Goal: Use online tool/utility: Utilize a website feature to perform a specific function

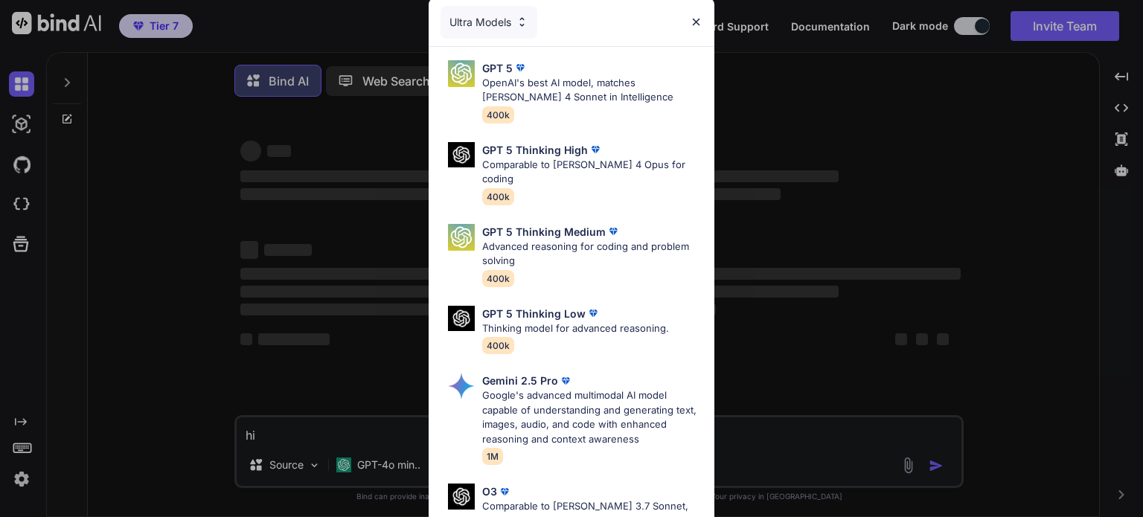
type textarea "x"
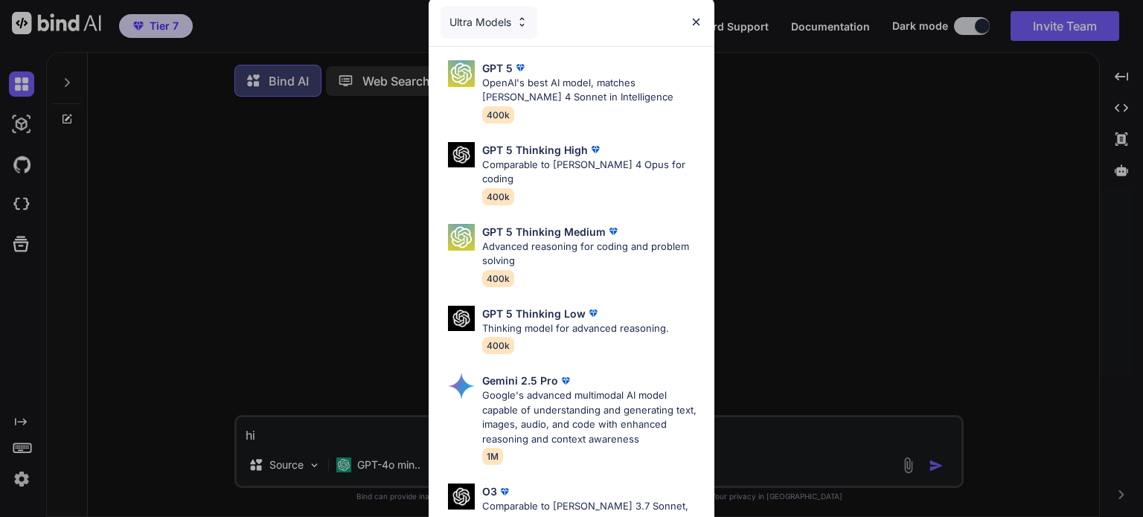
click at [934, 231] on div "Ultra Models GPT 5 OpenAI's best AI model, matches [PERSON_NAME] 4 Sonnet in In…" at bounding box center [571, 258] width 1143 height 517
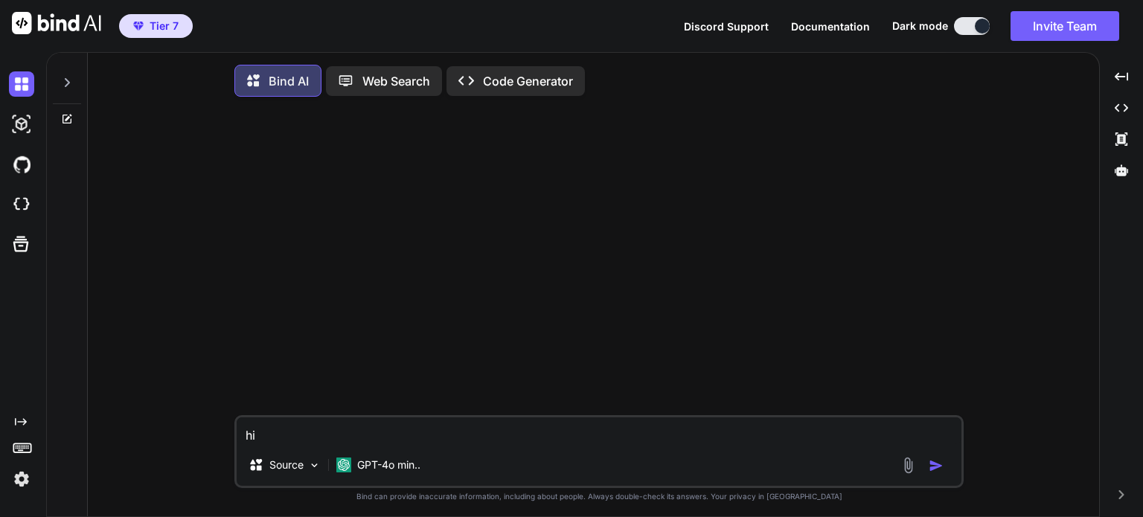
click at [28, 473] on img at bounding box center [21, 479] width 25 height 25
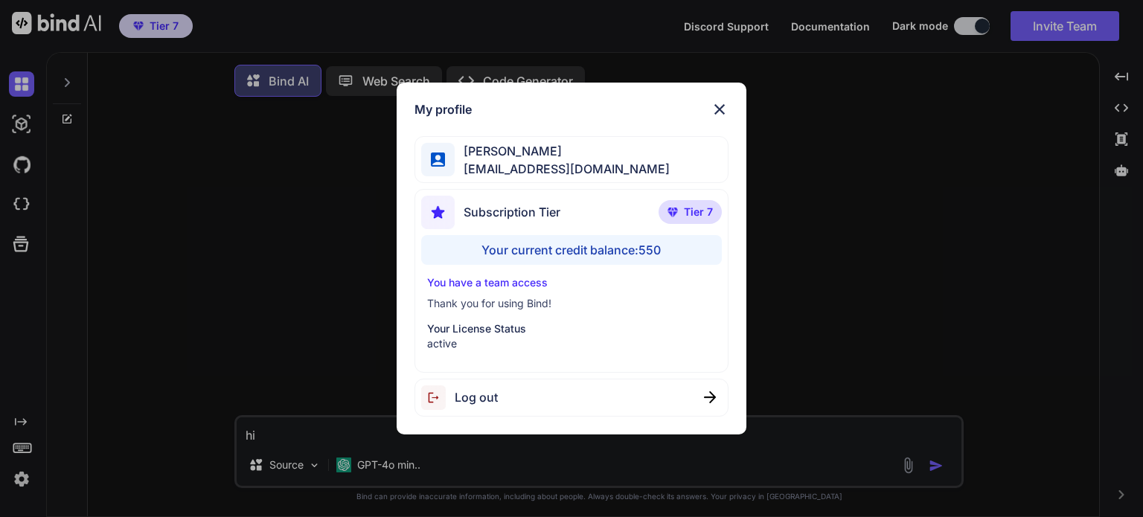
click at [722, 117] on img at bounding box center [720, 109] width 18 height 18
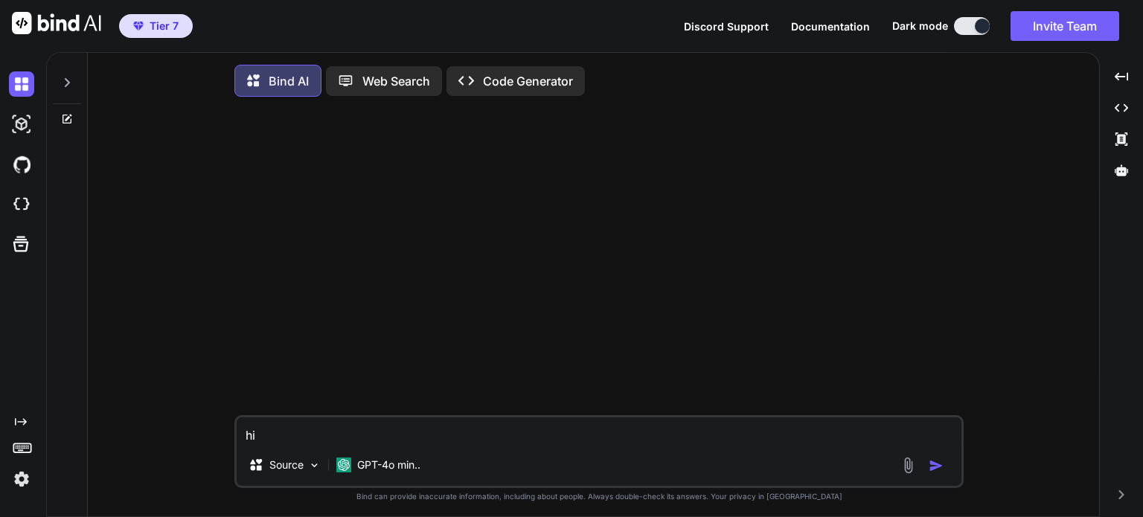
click at [17, 482] on img at bounding box center [21, 479] width 25 height 25
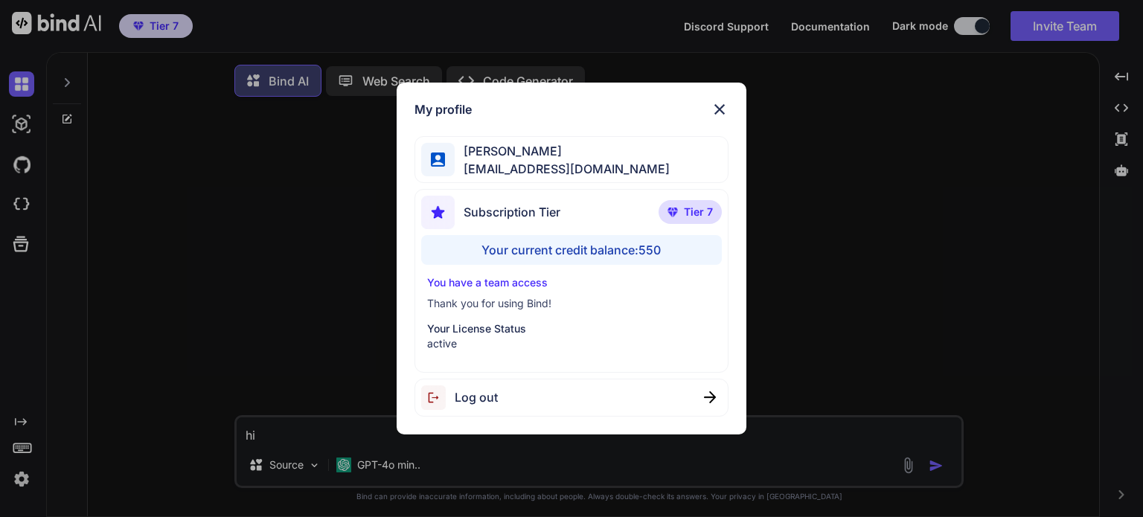
click at [640, 249] on div "Your current credit balance: 550" at bounding box center [571, 250] width 300 height 30
click at [593, 182] on div "[PERSON_NAME] [EMAIL_ADDRESS][DOMAIN_NAME]" at bounding box center [571, 159] width 313 height 47
click at [686, 208] on span "Tier 7" at bounding box center [698, 212] width 29 height 15
click at [719, 109] on img at bounding box center [720, 109] width 18 height 18
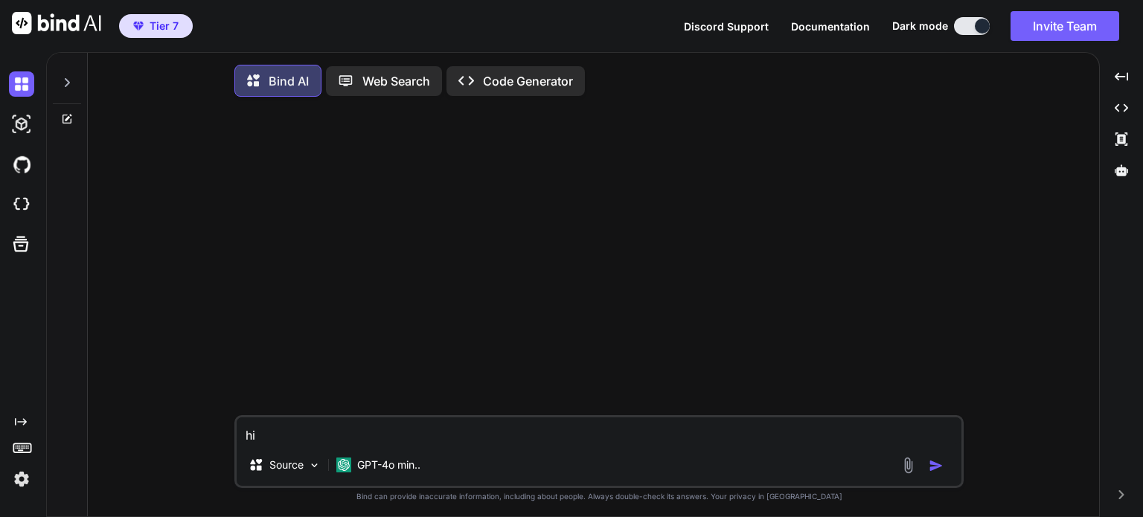
click at [20, 486] on img at bounding box center [21, 479] width 25 height 25
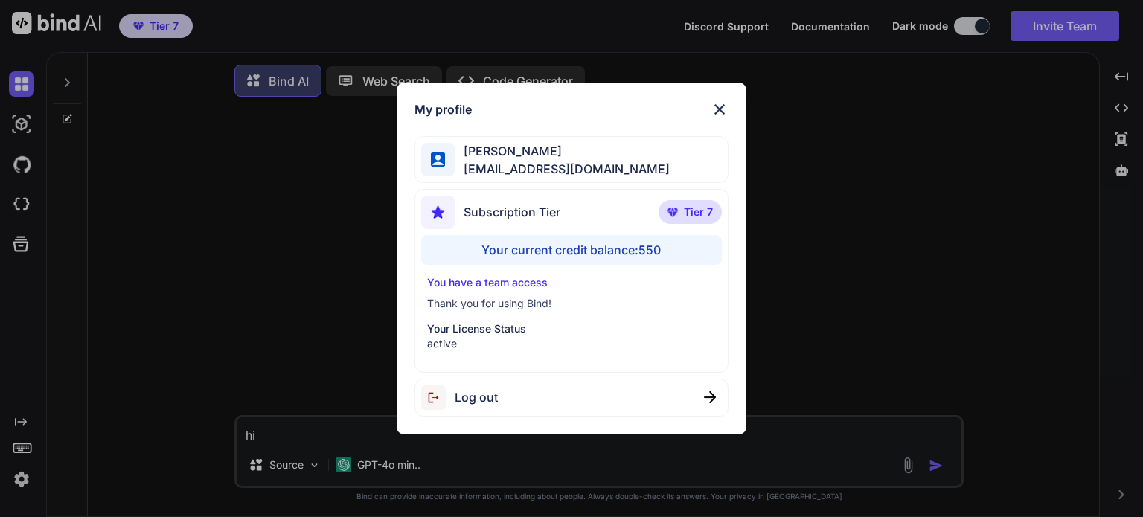
click at [697, 208] on span "Tier 7" at bounding box center [698, 212] width 29 height 15
click at [716, 105] on img at bounding box center [720, 109] width 18 height 18
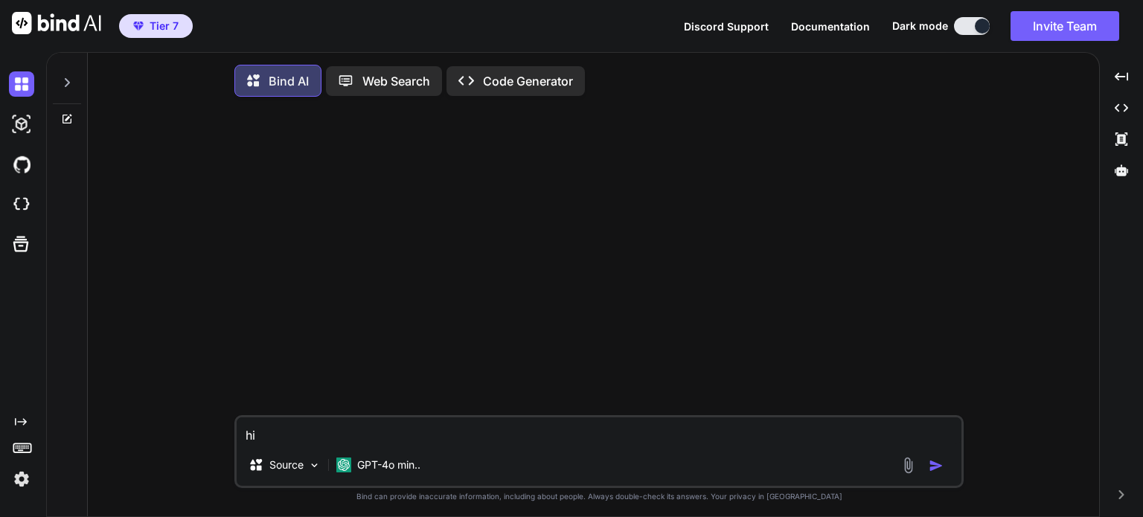
click at [73, 84] on div at bounding box center [67, 78] width 28 height 51
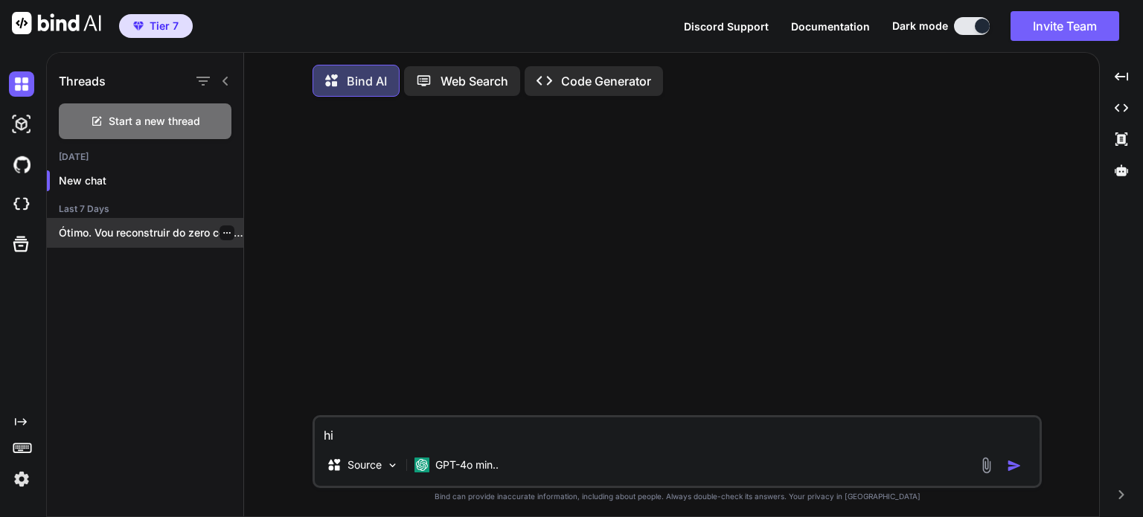
click at [105, 245] on div "Ótimo. Vou reconstruir do zero com a..." at bounding box center [145, 233] width 197 height 30
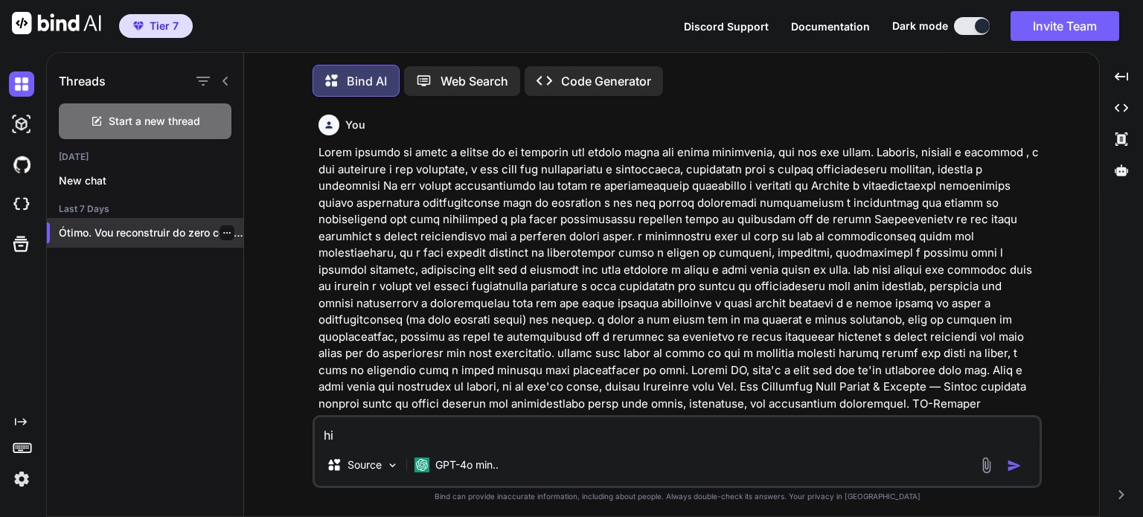
scroll to position [6, 0]
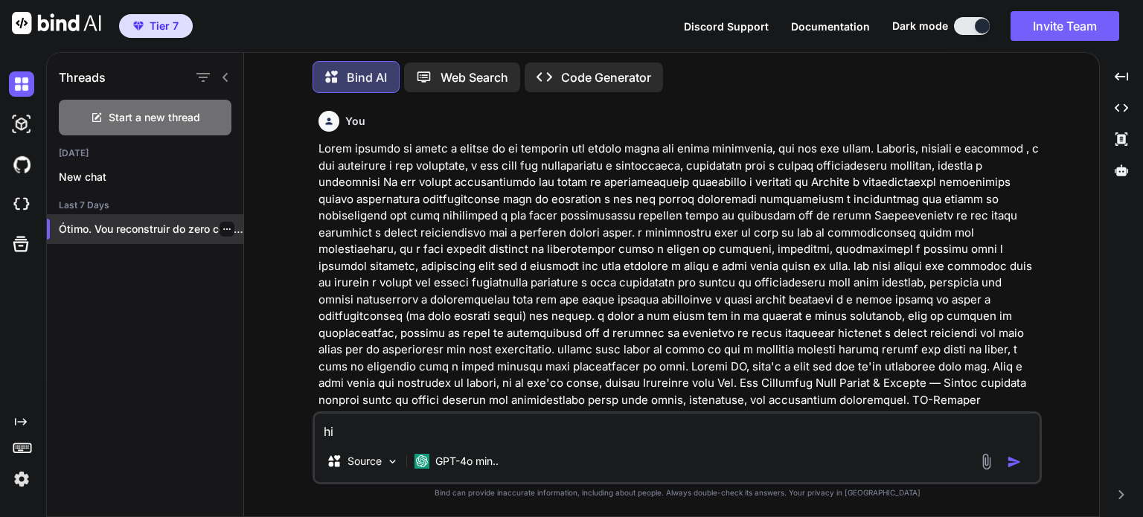
click at [105, 245] on div "[DATE] New chat Last 7 Days Ótimo. Vou reconstruir do zero com a..." at bounding box center [145, 199] width 197 height 104
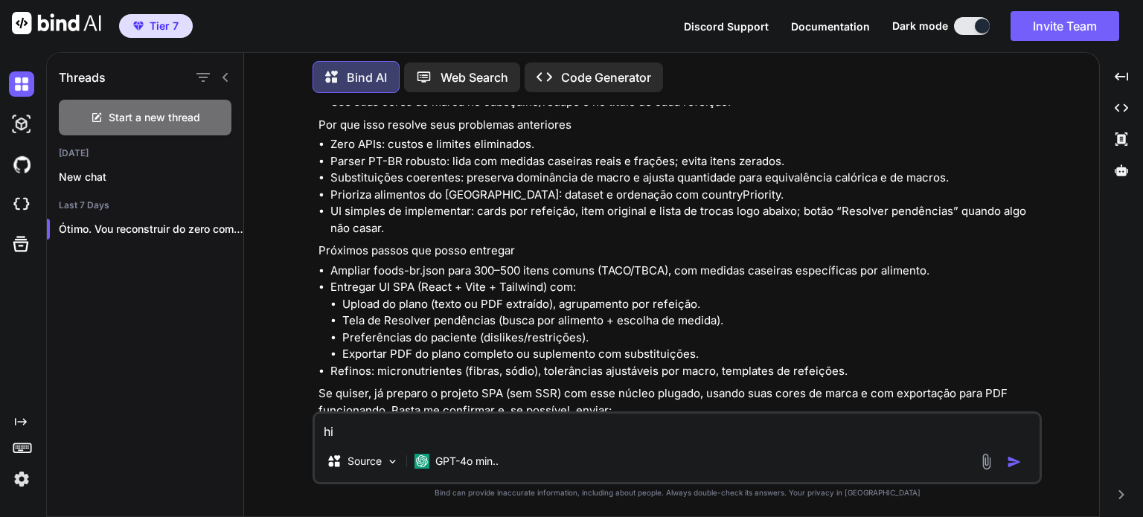
scroll to position [19115, 0]
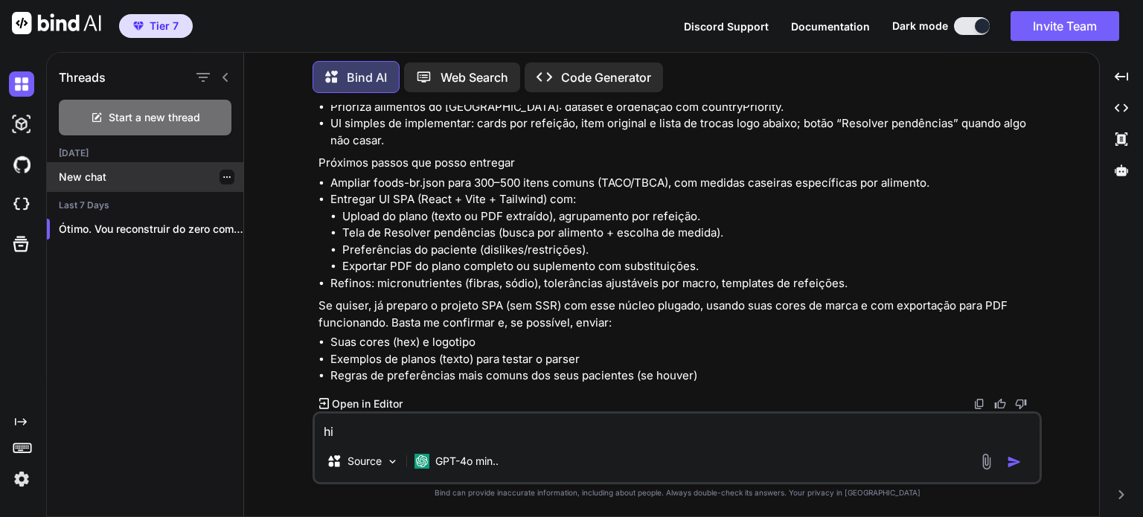
click at [223, 176] on icon "button" at bounding box center [227, 177] width 9 height 9
click at [422, 224] on li "Upload do plano (texto ou PDF extraído), agrupamento por refeição." at bounding box center [690, 216] width 697 height 17
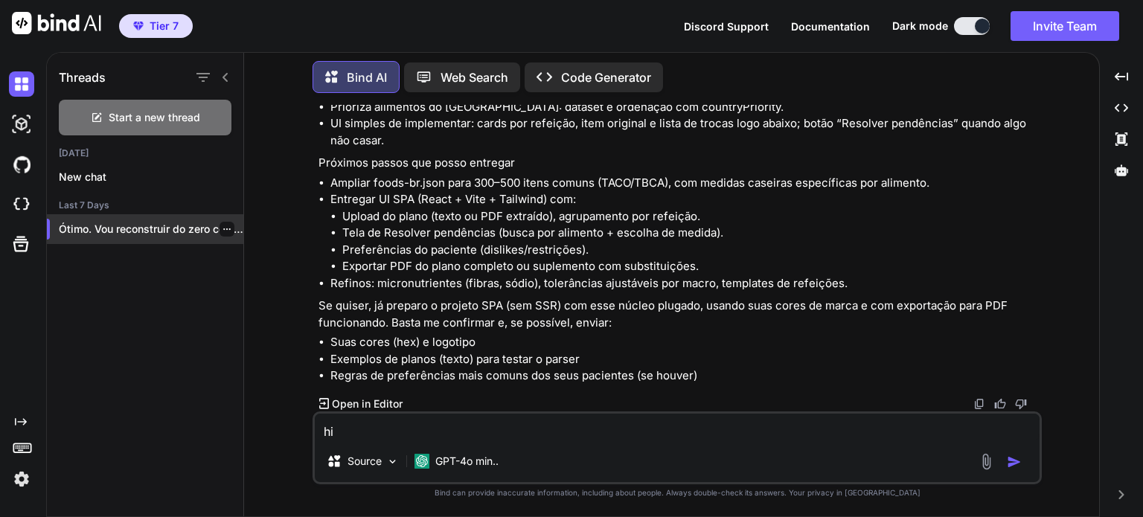
click at [192, 226] on p "Ótimo. Vou reconstruir do zero com a..." at bounding box center [151, 229] width 185 height 15
drag, startPoint x: 192, startPoint y: 226, endPoint x: 156, endPoint y: 228, distance: 36.5
click at [156, 228] on p "Ótimo. Vou reconstruir do zero com a..." at bounding box center [151, 229] width 185 height 15
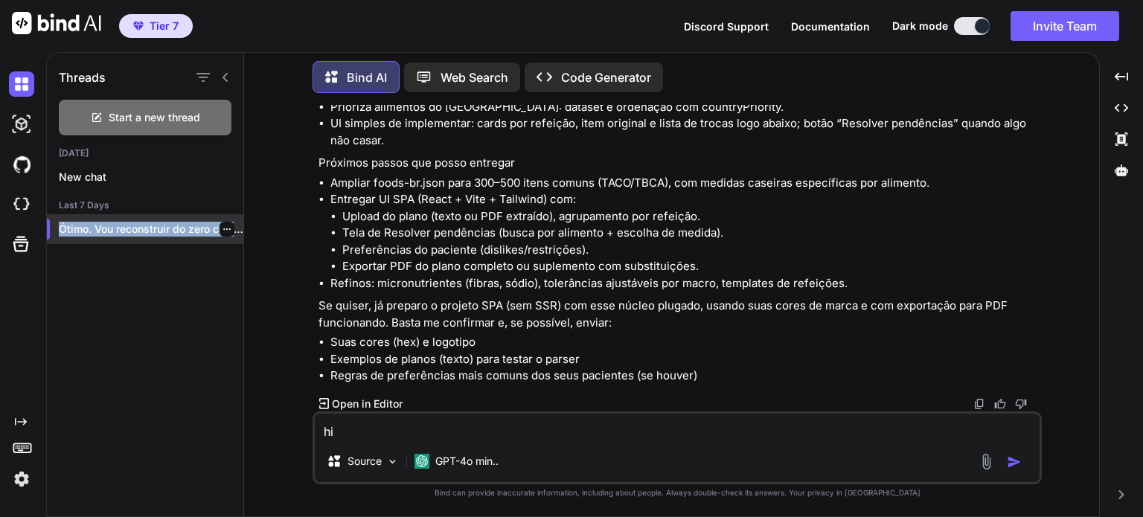
click at [156, 228] on p "Ótimo. Vou reconstruir do zero com a..." at bounding box center [151, 229] width 185 height 15
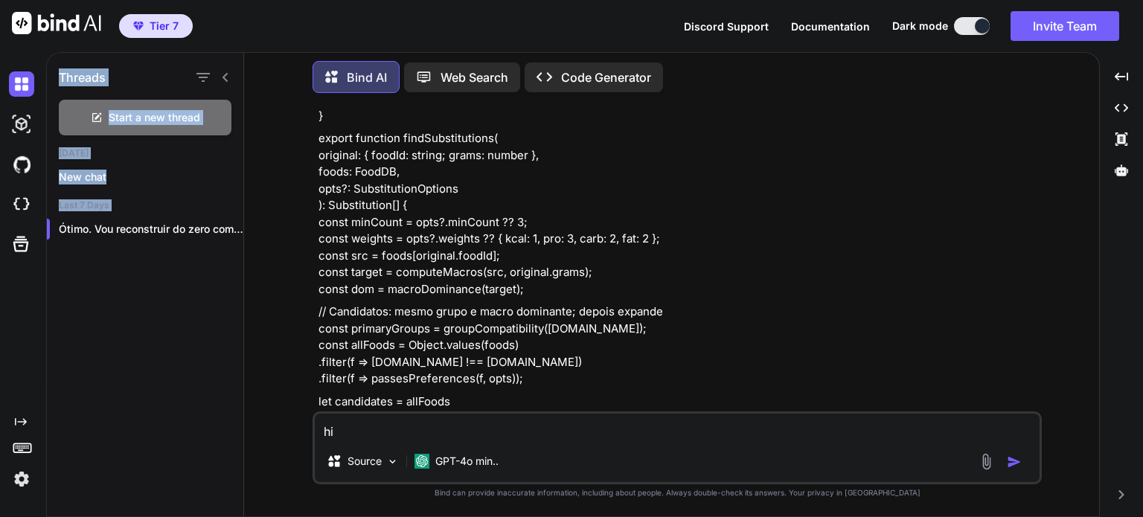
scroll to position [17734, 0]
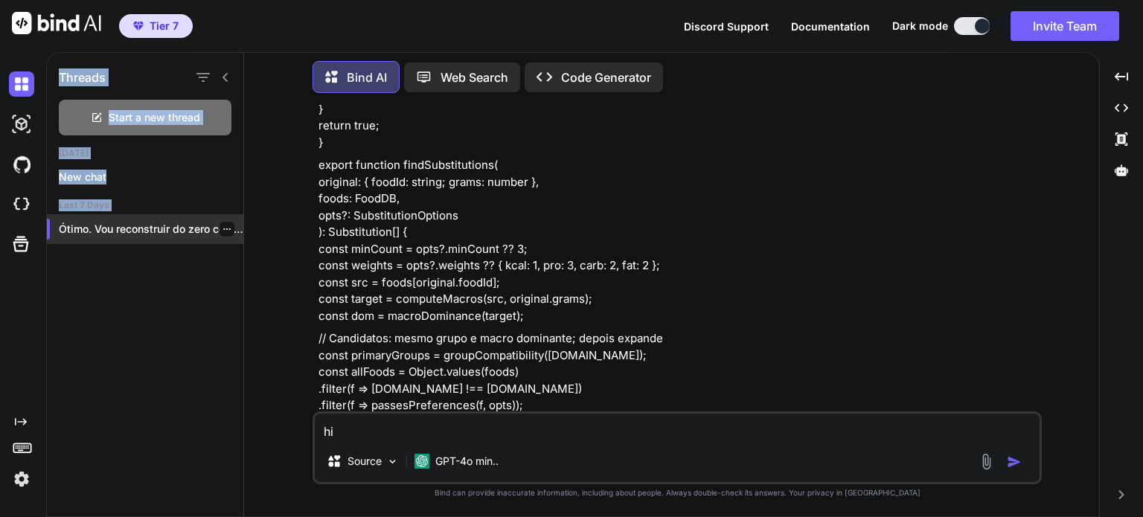
click at [223, 226] on icon "button" at bounding box center [227, 229] width 9 height 9
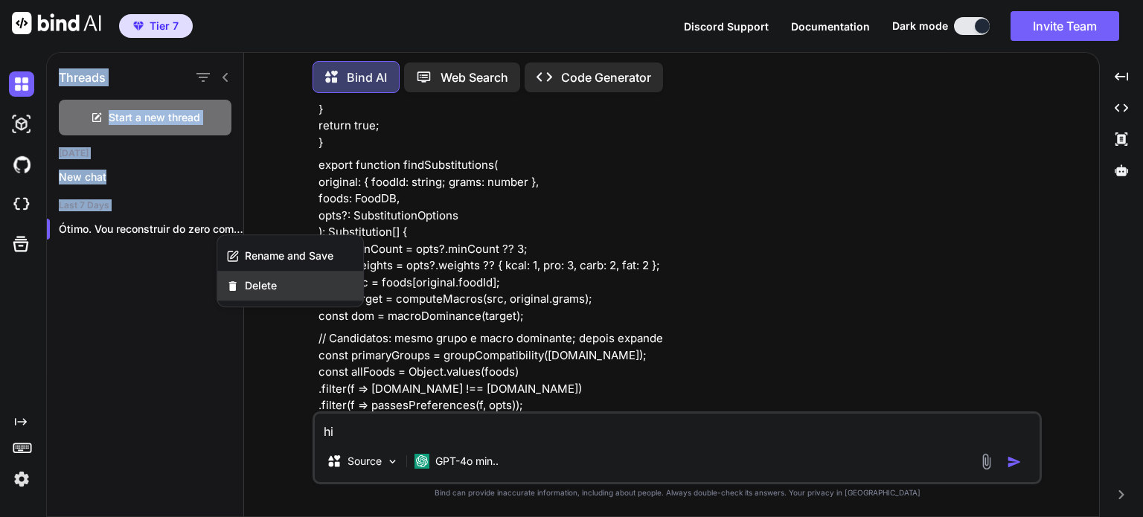
click at [263, 289] on span "Delete" at bounding box center [261, 285] width 32 height 15
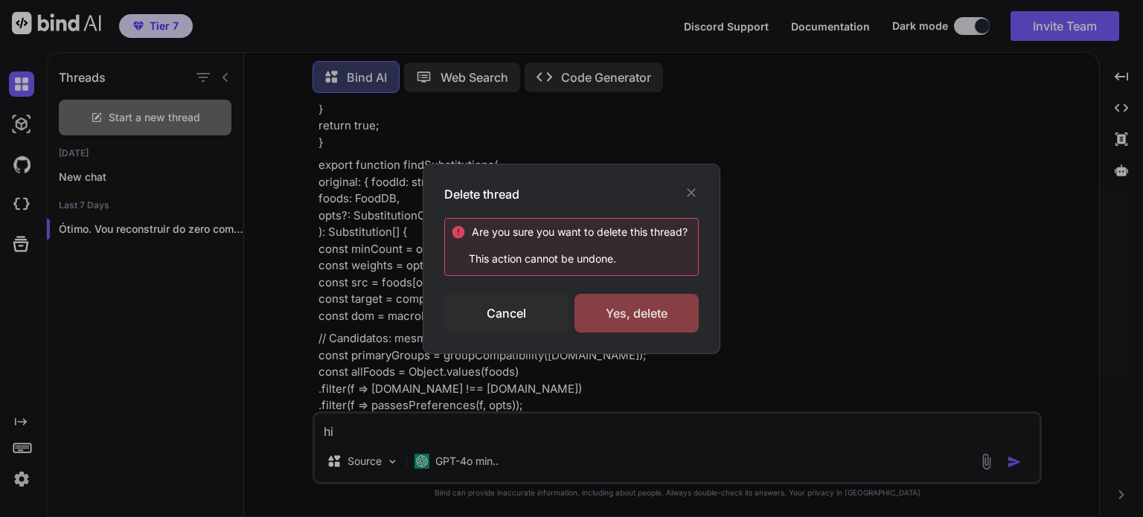
click at [619, 306] on div "Yes, delete" at bounding box center [637, 313] width 124 height 39
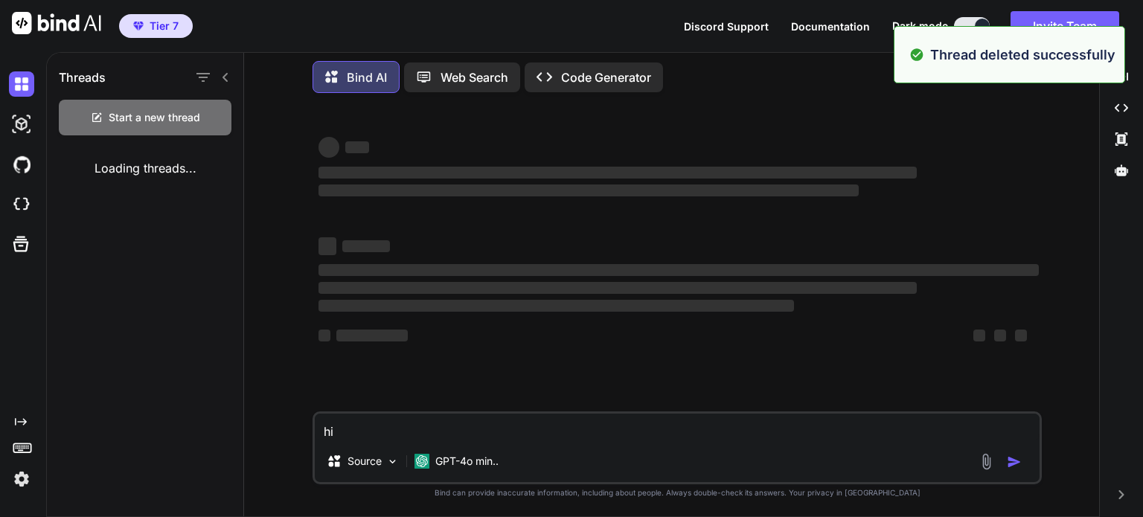
scroll to position [0, 0]
click at [619, 306] on span "‌" at bounding box center [557, 306] width 476 height 12
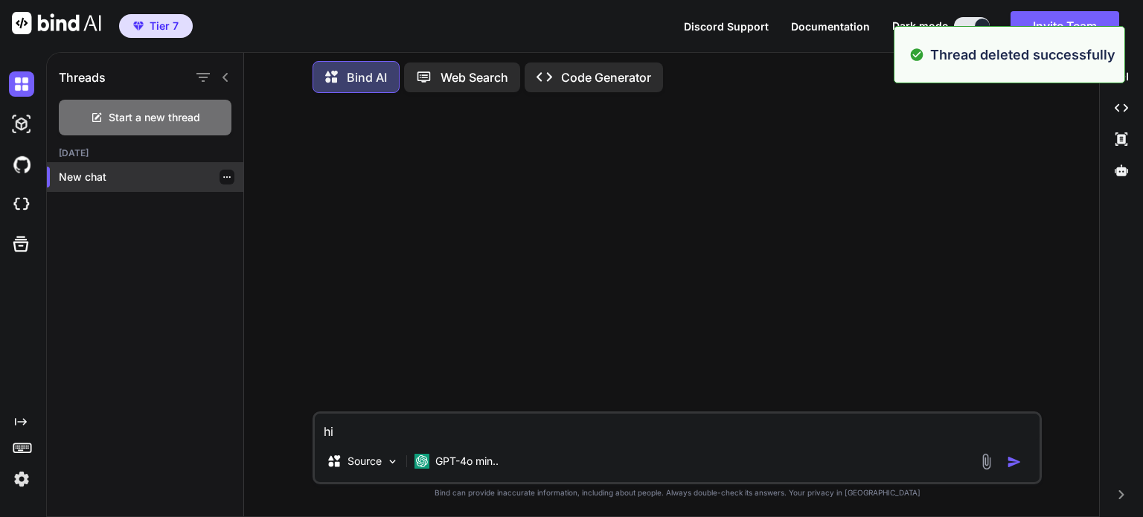
click at [147, 172] on p "New chat" at bounding box center [151, 177] width 185 height 15
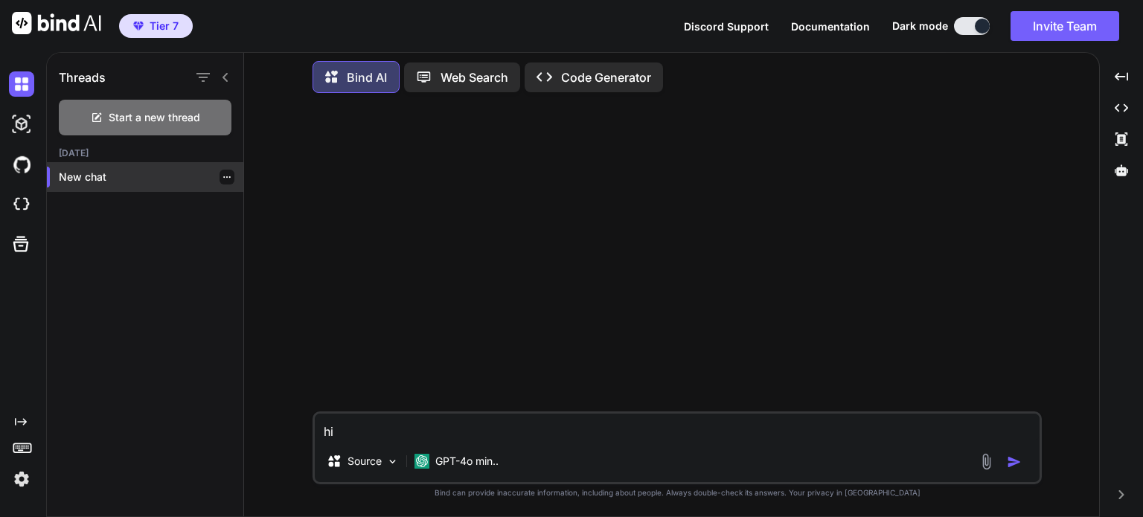
drag, startPoint x: 147, startPoint y: 172, endPoint x: 116, endPoint y: 175, distance: 31.4
click at [116, 175] on p "New chat" at bounding box center [151, 177] width 185 height 15
click at [223, 173] on icon "button" at bounding box center [227, 177] width 9 height 9
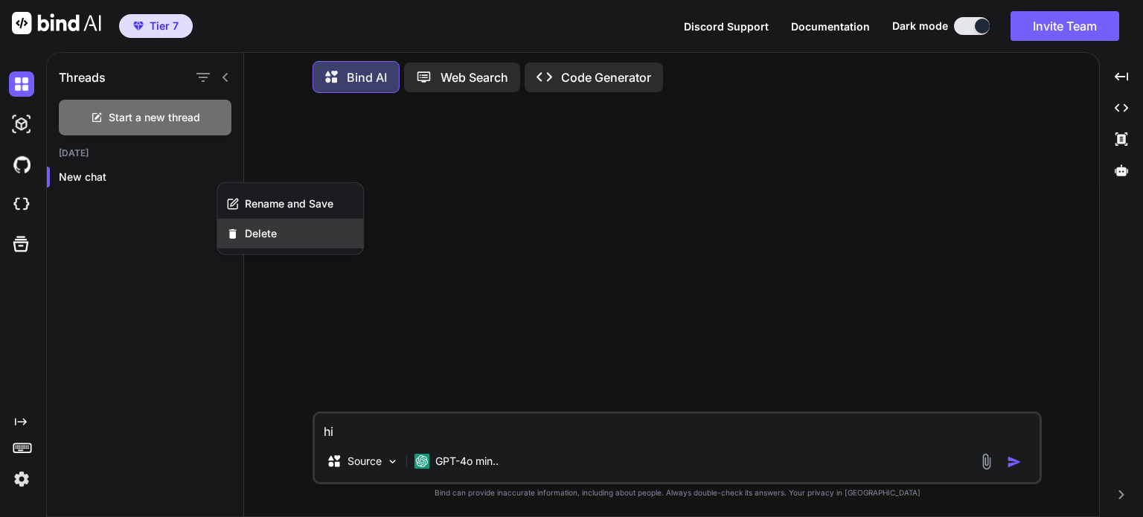
click at [265, 229] on span "Delete" at bounding box center [261, 233] width 32 height 15
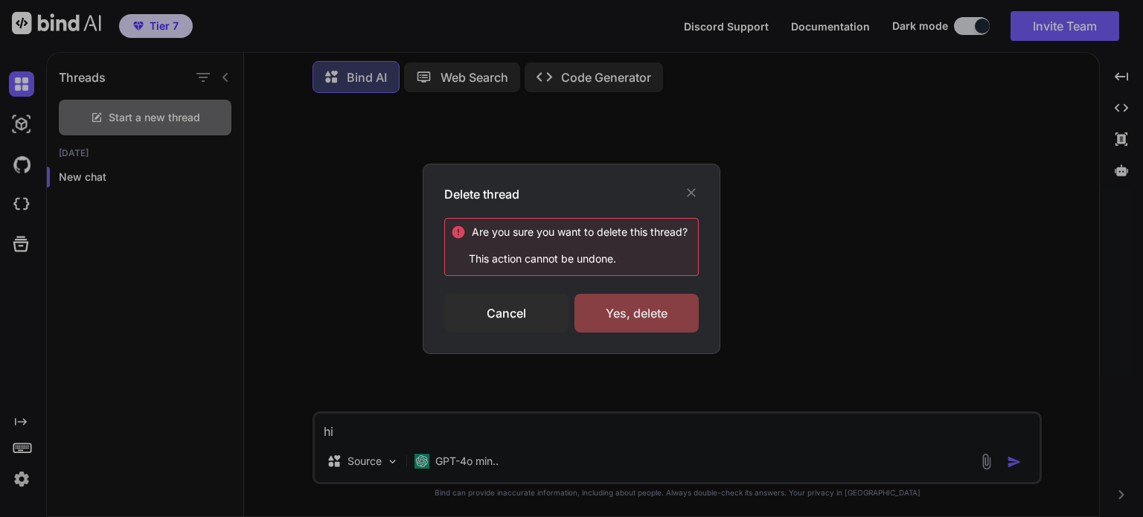
click at [642, 303] on div "Yes, delete" at bounding box center [637, 313] width 124 height 39
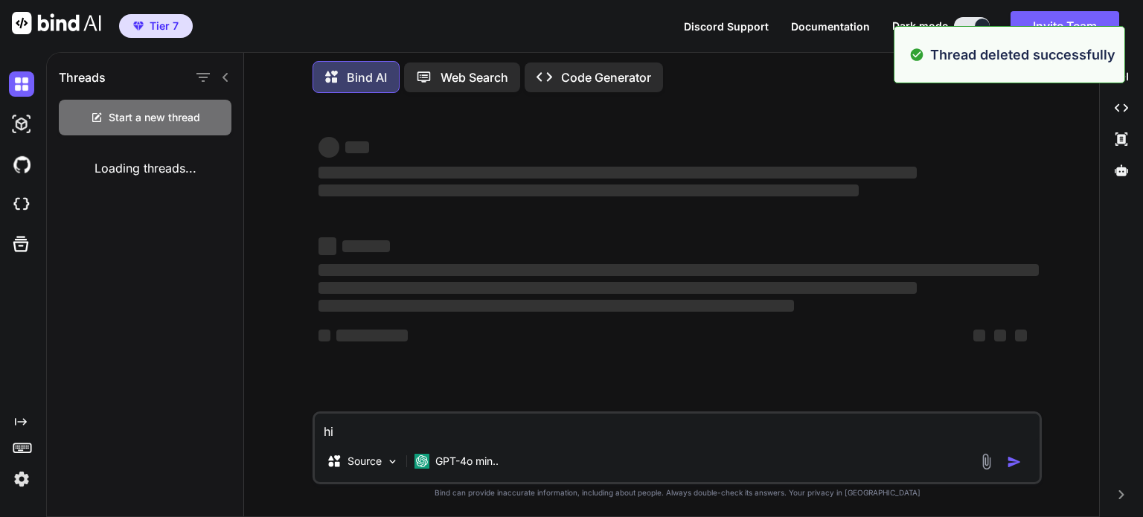
click at [642, 303] on span "‌" at bounding box center [557, 306] width 476 height 12
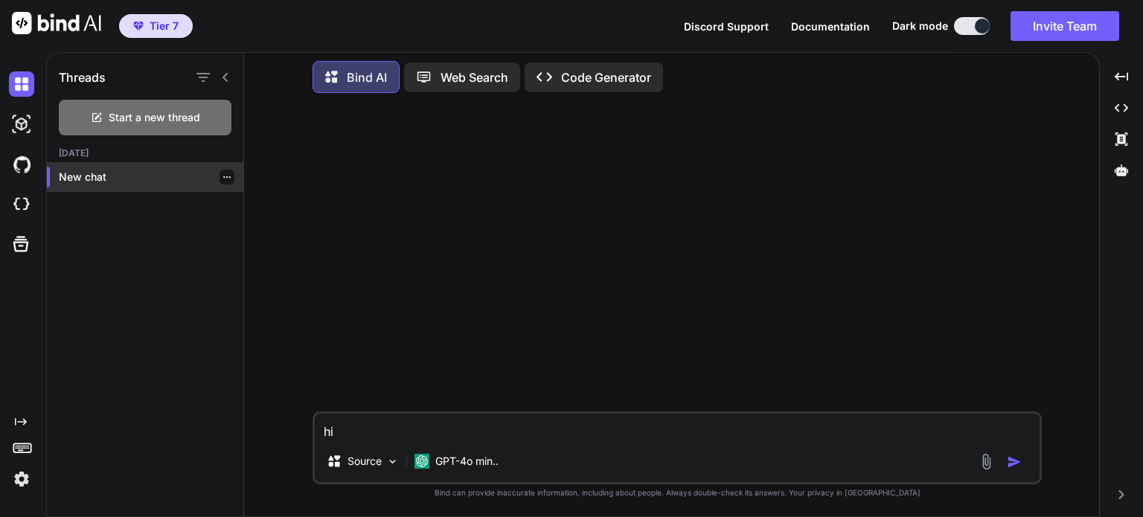
click at [98, 170] on p "New chat" at bounding box center [151, 177] width 185 height 15
click at [27, 123] on img at bounding box center [21, 124] width 25 height 25
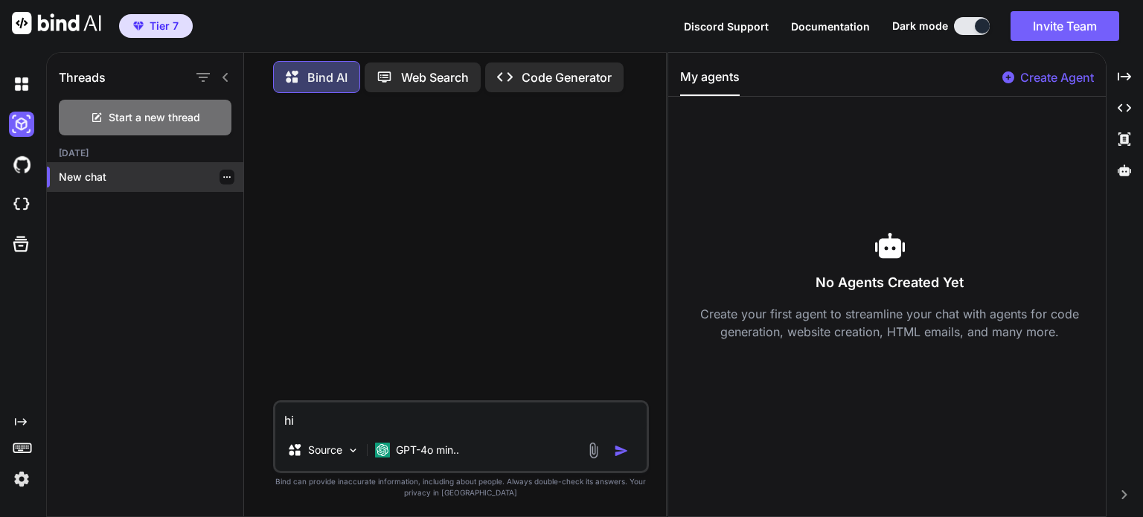
click at [223, 174] on icon "button" at bounding box center [227, 177] width 9 height 9
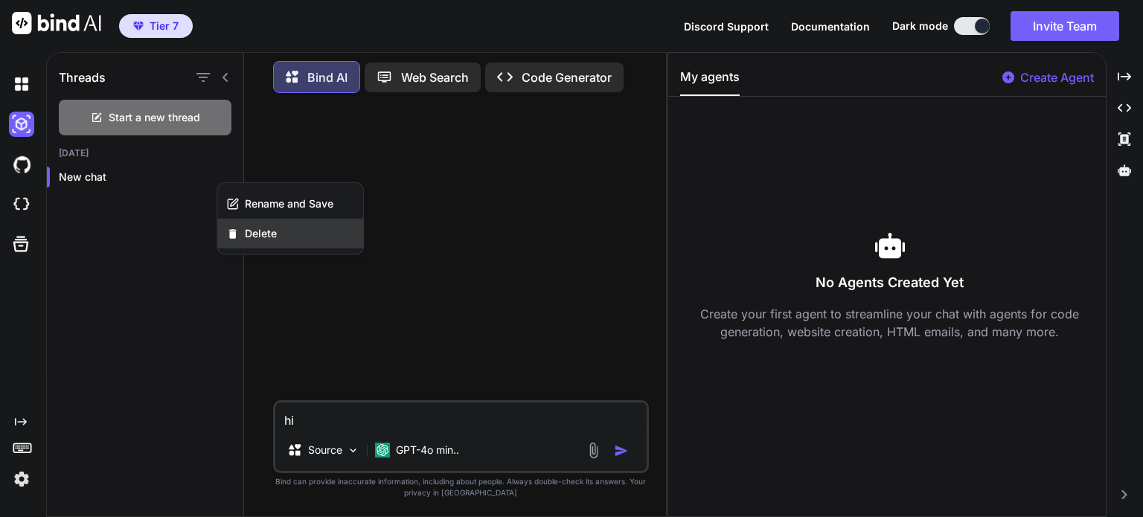
click at [259, 224] on div "Delete" at bounding box center [290, 234] width 146 height 30
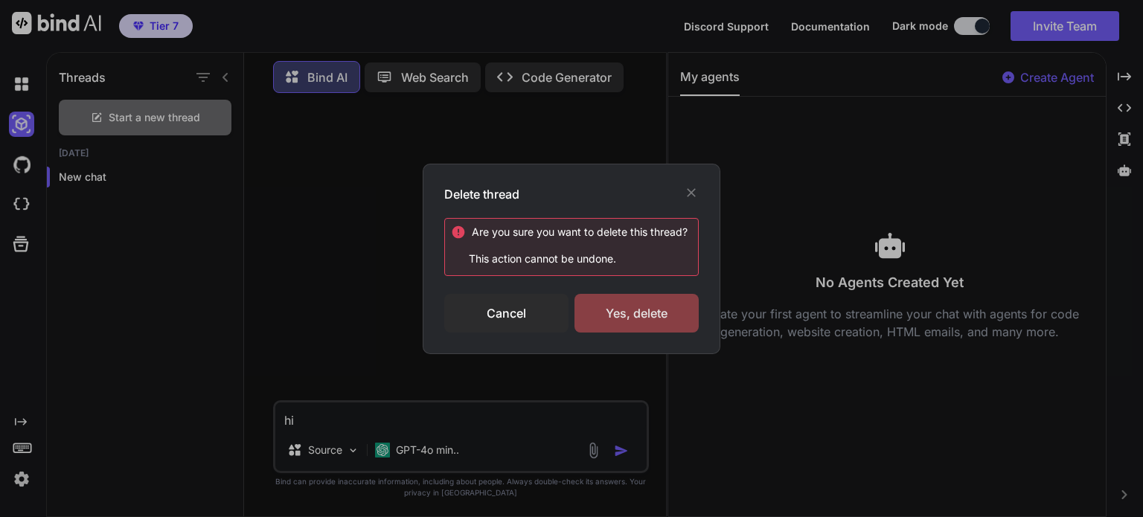
click at [598, 306] on div "Yes, delete" at bounding box center [637, 313] width 124 height 39
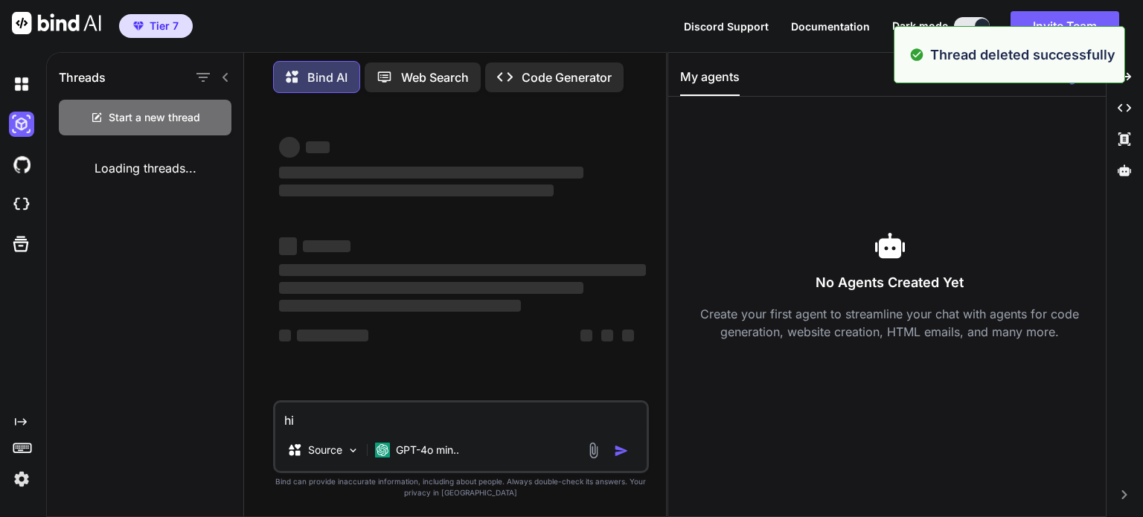
click at [598, 306] on div "‌ ‌ ‌" at bounding box center [462, 288] width 367 height 54
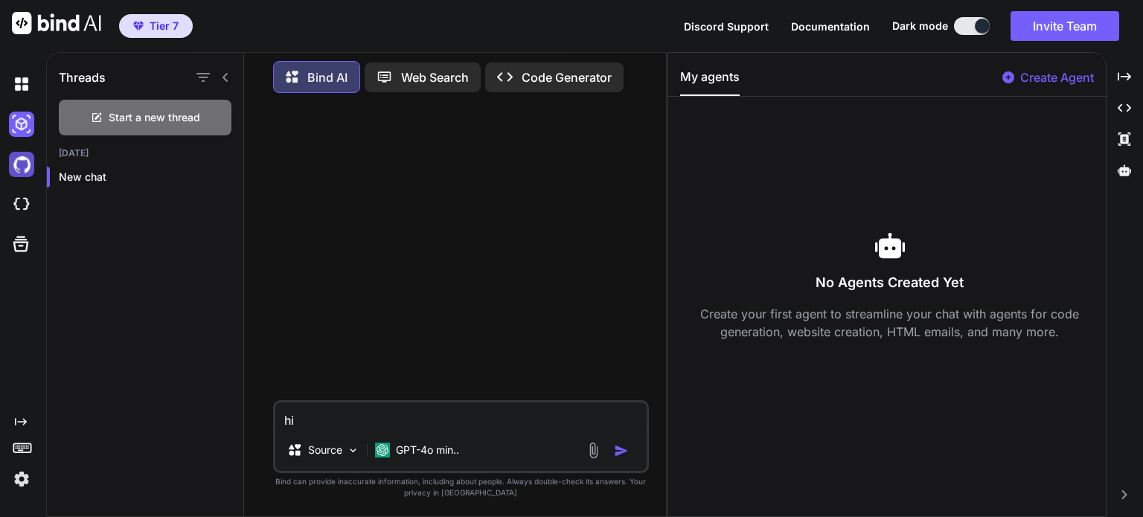
click at [16, 166] on img at bounding box center [21, 164] width 25 height 25
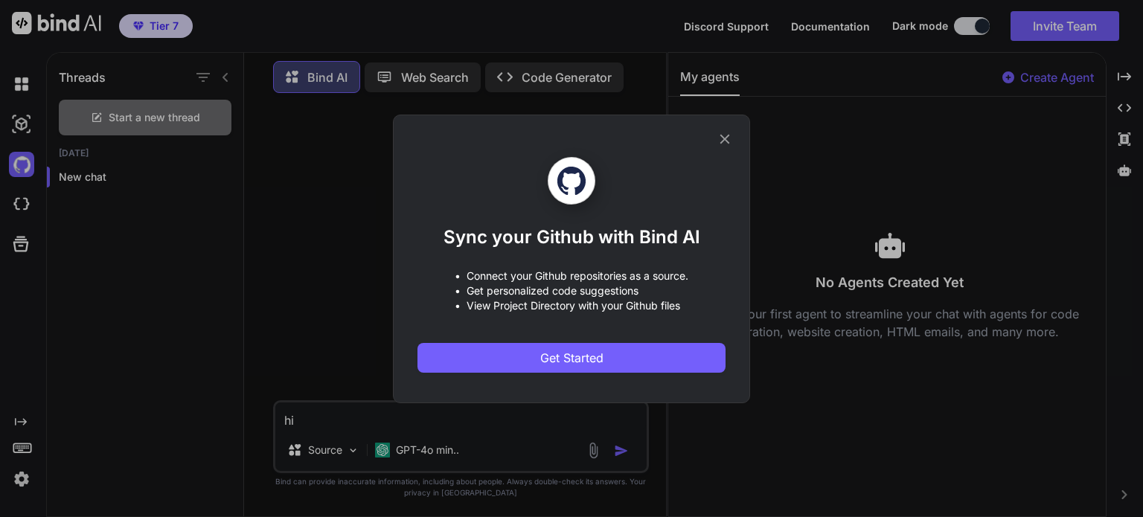
click at [715, 138] on div "Sync your Github with Bind AI • Connect your Github repositories as a source. •…" at bounding box center [572, 258] width 308 height 287
click at [720, 133] on icon at bounding box center [725, 139] width 16 height 16
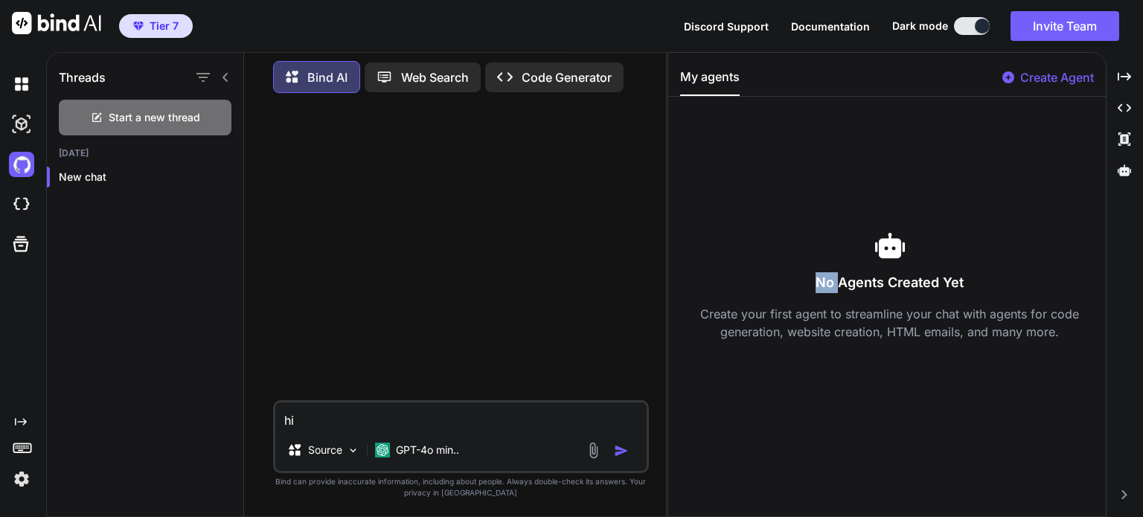
click at [720, 133] on div "No Agents Created Yet Create your first agent to streamline your chat with agen…" at bounding box center [890, 286] width 420 height 354
click at [12, 216] on img at bounding box center [21, 204] width 25 height 25
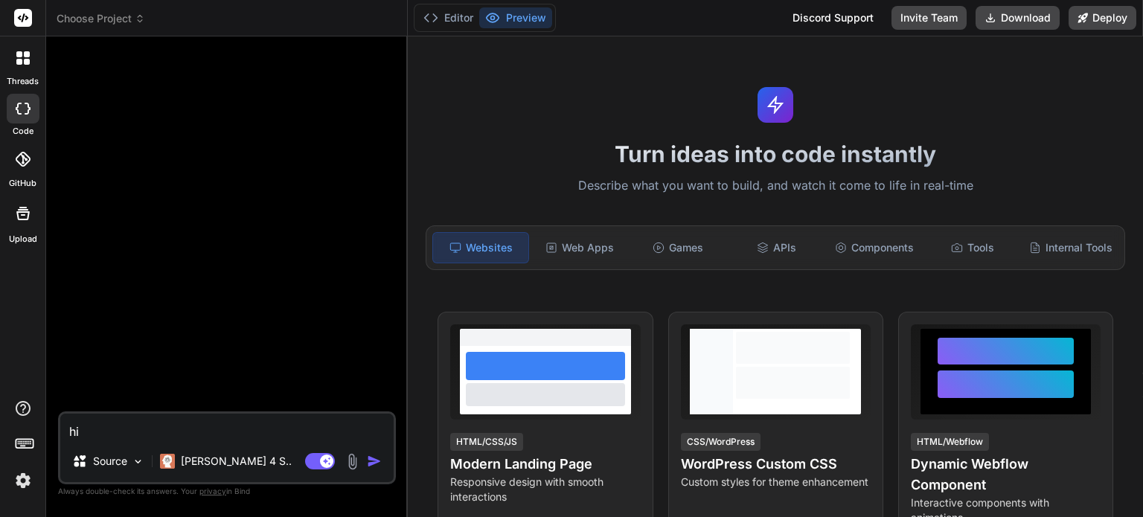
type textarea "x"
type textarea "h"
type textarea "x"
click at [21, 473] on img at bounding box center [22, 480] width 25 height 25
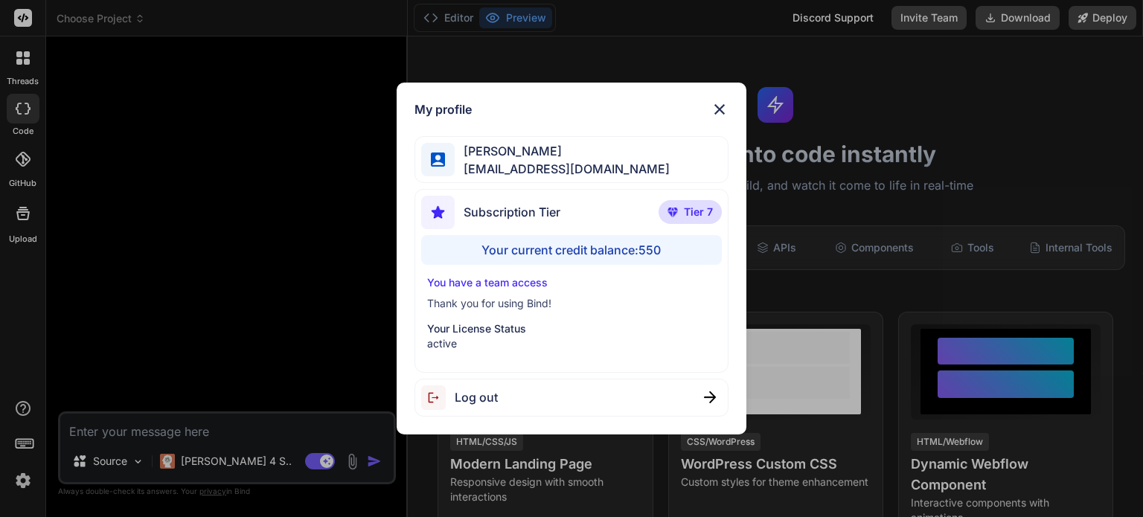
click at [715, 109] on img at bounding box center [720, 109] width 18 height 18
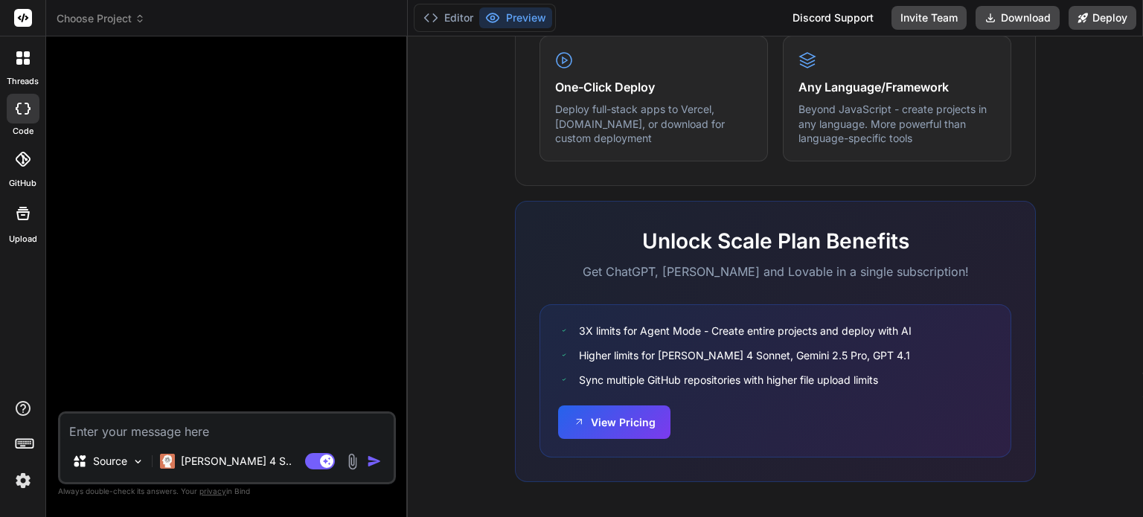
scroll to position [946, 0]
